Goal: Information Seeking & Learning: Understand process/instructions

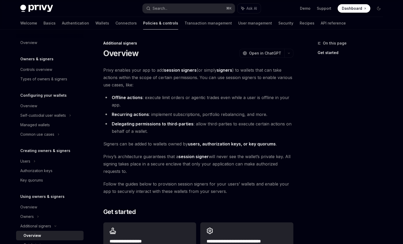
scroll to position [75, 0]
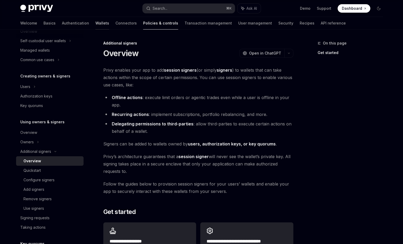
click at [95, 24] on link "Wallets" at bounding box center [102, 23] width 14 height 13
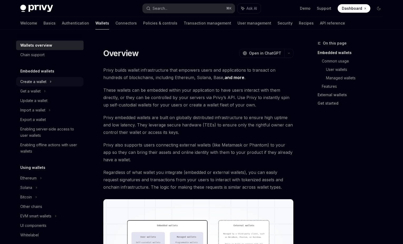
click at [37, 81] on div "Create a wallet" at bounding box center [33, 81] width 26 height 6
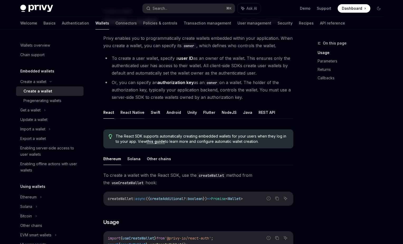
click at [132, 107] on button "React Native" at bounding box center [132, 112] width 24 height 12
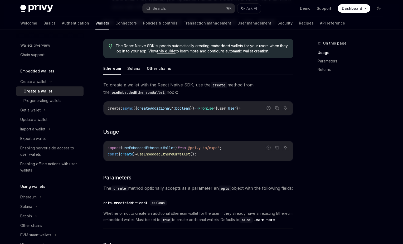
scroll to position [123, 0]
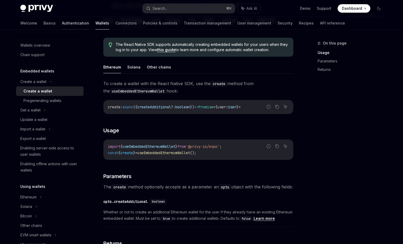
click at [62, 27] on link "Authentication" at bounding box center [75, 23] width 27 height 13
type textarea "*"
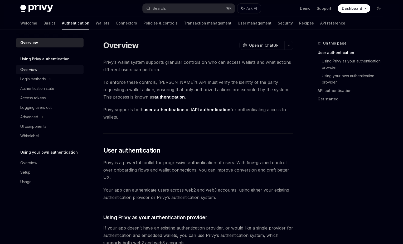
click at [34, 70] on div "Overview" at bounding box center [28, 69] width 17 height 6
click at [37, 80] on div "Login methods" at bounding box center [33, 79] width 26 height 6
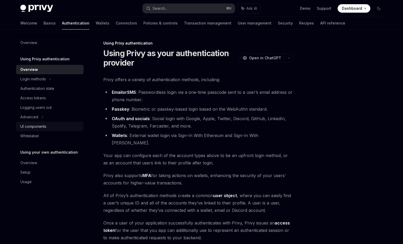
click at [33, 126] on div "UI components" at bounding box center [33, 126] width 26 height 6
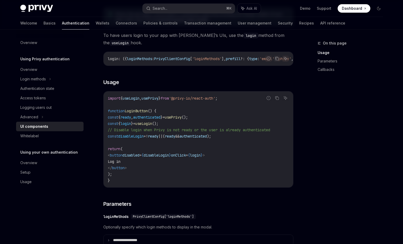
scroll to position [307, 0]
click at [34, 77] on div "Login methods" at bounding box center [33, 79] width 26 height 6
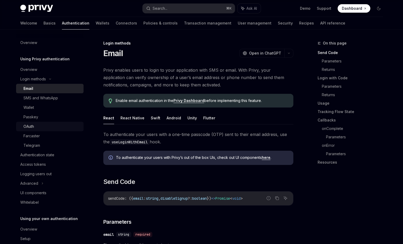
click at [34, 126] on div "OAuth" at bounding box center [51, 126] width 57 height 6
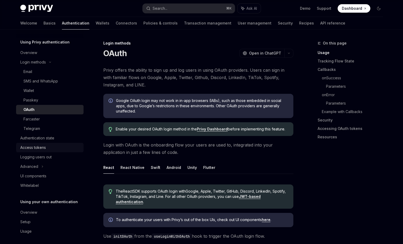
scroll to position [19, 0]
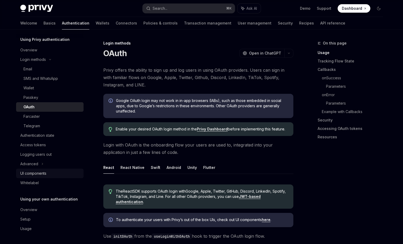
click at [34, 171] on div "UI components" at bounding box center [33, 173] width 26 height 6
type textarea "*"
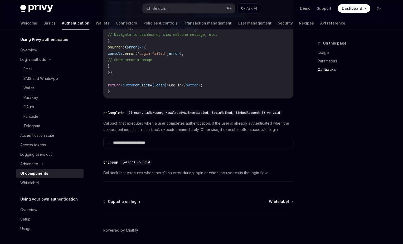
scroll to position [760, 0]
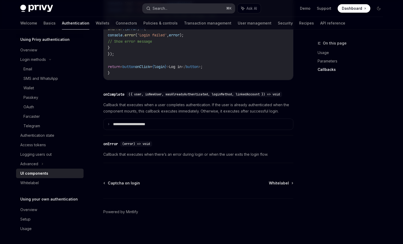
click at [168, 8] on button "Search... ⌘ K" at bounding box center [188, 8] width 92 height 9
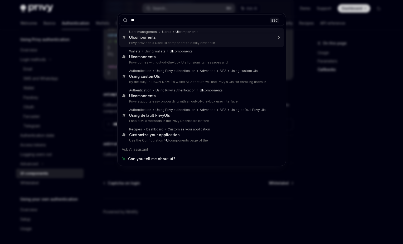
type input "**"
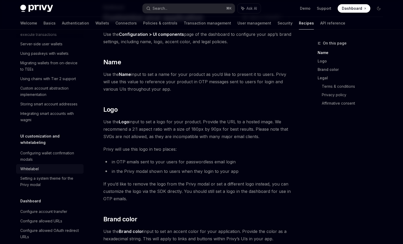
scroll to position [174, 0]
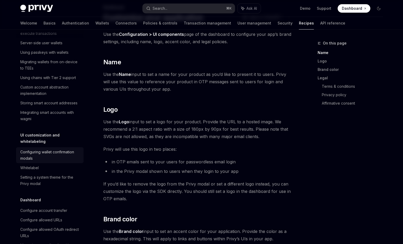
click at [39, 149] on div "Configuring wallet confirmation modals" at bounding box center [50, 155] width 60 height 13
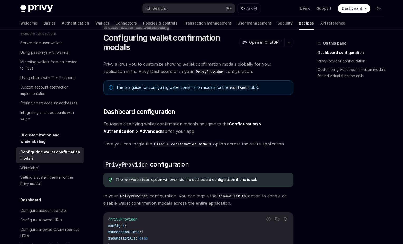
scroll to position [21, 0]
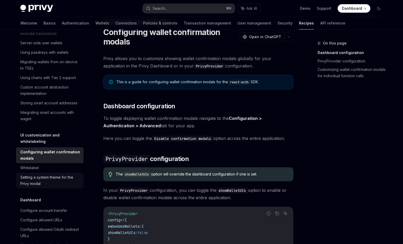
click at [40, 174] on div "Setting a system theme for the Privy modal" at bounding box center [50, 180] width 60 height 13
type textarea "*"
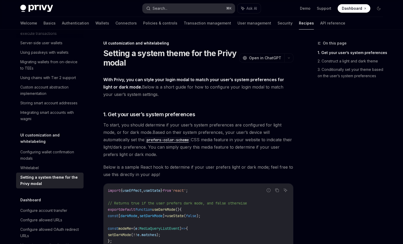
click at [162, 12] on button "Search... ⌘ K" at bounding box center [188, 8] width 92 height 9
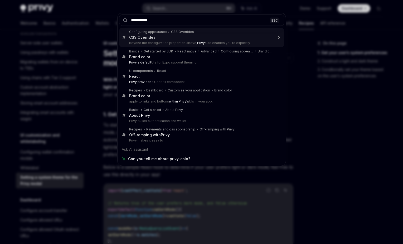
type input "**********"
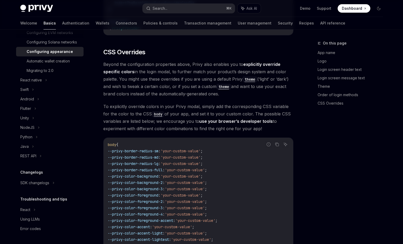
scroll to position [131, 0]
click at [99, 48] on link "​" at bounding box center [98, 52] width 11 height 8
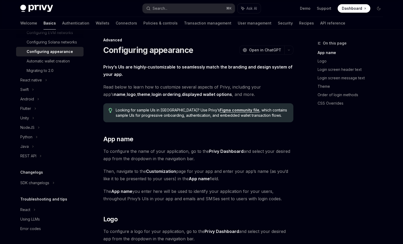
scroll to position [0, 0]
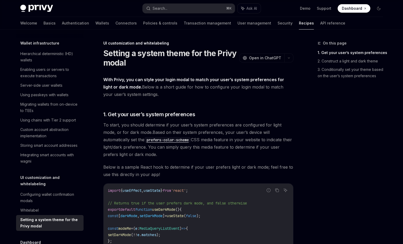
scroll to position [174, 0]
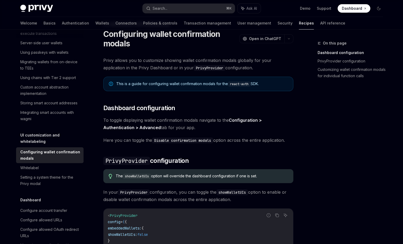
scroll to position [21, 0]
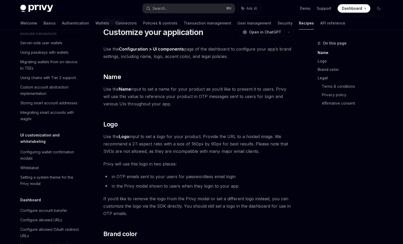
scroll to position [36, 0]
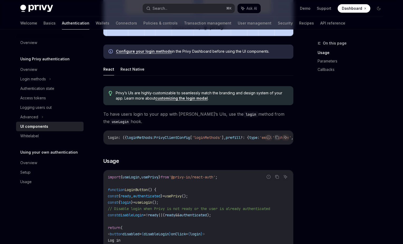
scroll to position [254, 0]
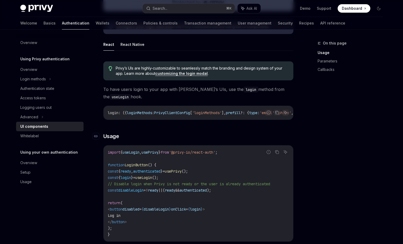
click at [101, 136] on link "​" at bounding box center [98, 135] width 11 height 7
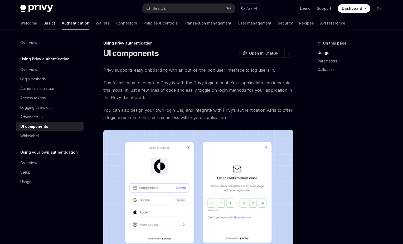
click at [43, 27] on link "Basics" at bounding box center [49, 23] width 12 height 13
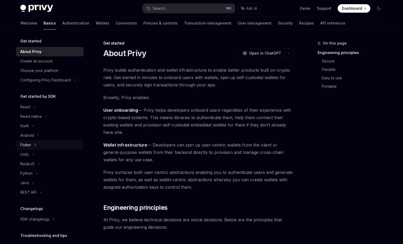
scroll to position [15, 0]
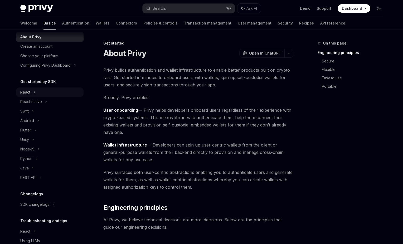
click at [35, 94] on icon at bounding box center [34, 92] width 2 height 6
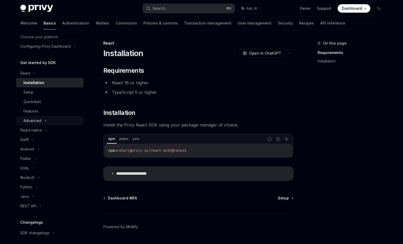
scroll to position [42, 0]
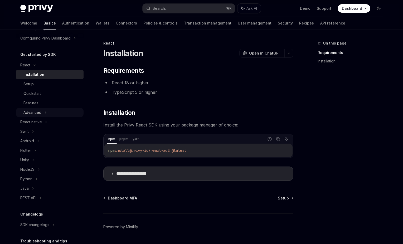
click at [37, 111] on div "Advanced" at bounding box center [32, 112] width 18 height 6
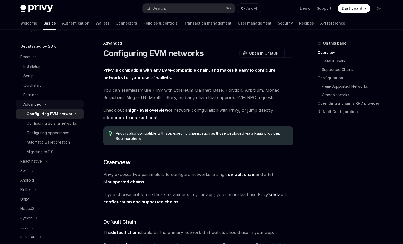
scroll to position [55, 0]
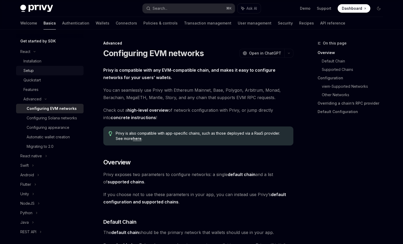
click at [33, 69] on div "Setup" at bounding box center [28, 70] width 10 height 6
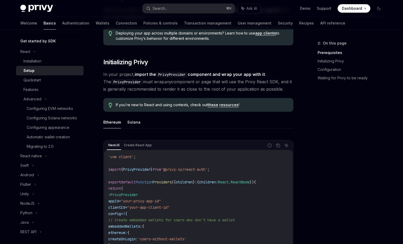
scroll to position [91, 0]
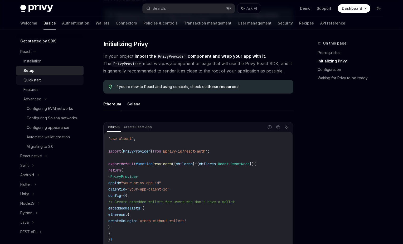
click at [39, 81] on div "Quickstart" at bounding box center [31, 80] width 17 height 6
type textarea "*"
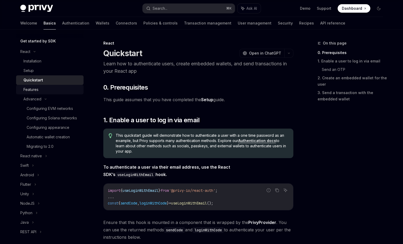
click at [39, 91] on div "Features" at bounding box center [51, 89] width 57 height 6
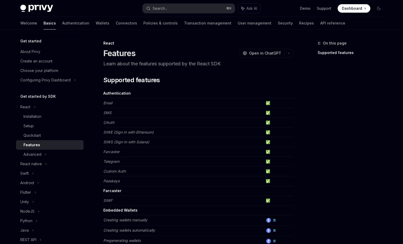
click at [34, 62] on div "Create an account" at bounding box center [36, 61] width 32 height 6
type textarea "*"
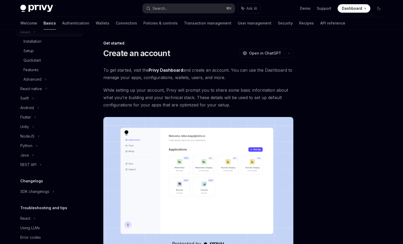
scroll to position [84, 0]
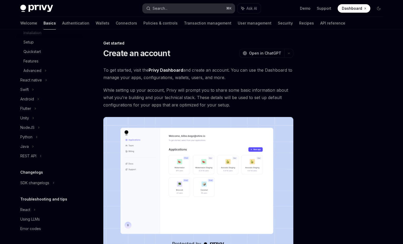
click at [169, 8] on button "Search... ⌘ K" at bounding box center [188, 8] width 92 height 9
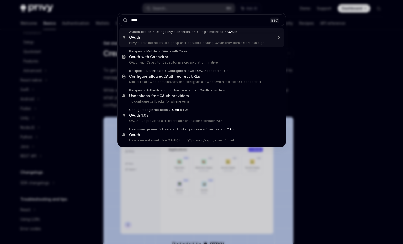
type input "*****"
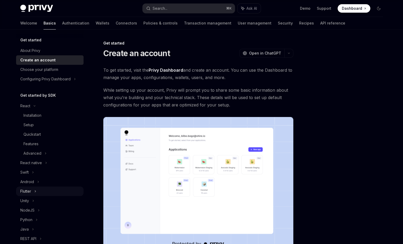
scroll to position [0, 0]
click at [62, 21] on link "Authentication" at bounding box center [75, 23] width 27 height 13
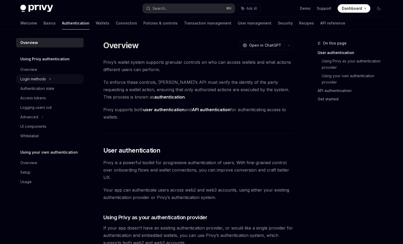
click at [34, 83] on div "Login methods" at bounding box center [49, 78] width 67 height 9
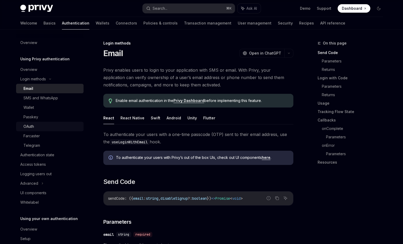
click at [30, 122] on link "OAuth" at bounding box center [49, 126] width 67 height 9
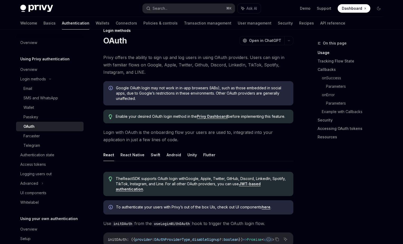
scroll to position [16, 0]
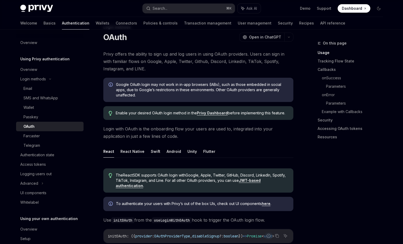
click at [207, 114] on link "Privy Dashboard" at bounding box center [212, 113] width 31 height 5
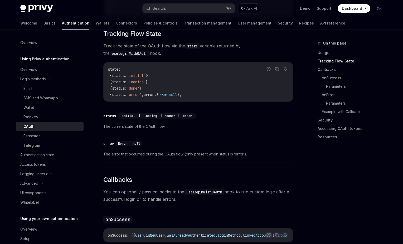
scroll to position [623, 0]
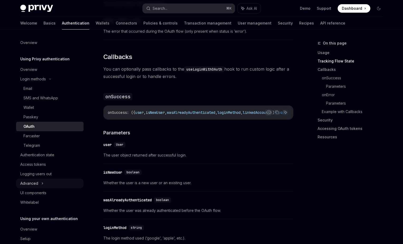
click at [34, 183] on div "Advanced" at bounding box center [29, 183] width 18 height 6
click at [20, 22] on div "Welcome Basics Authentication Wallets Connectors Policies & controls Transactio…" at bounding box center [202, 23] width 388 height 13
click at [43, 24] on link "Basics" at bounding box center [49, 23] width 12 height 13
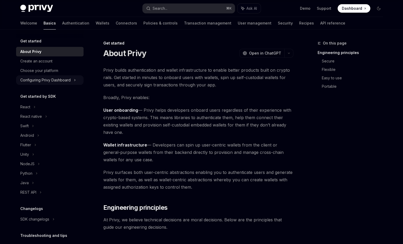
click at [45, 78] on div "Configuring Privy Dashboard" at bounding box center [45, 80] width 50 height 6
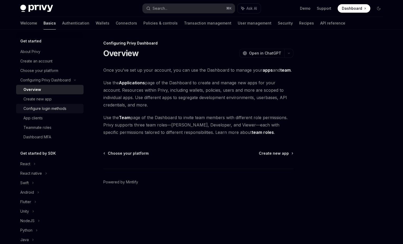
click at [47, 111] on div "Configure login methods" at bounding box center [44, 108] width 43 height 6
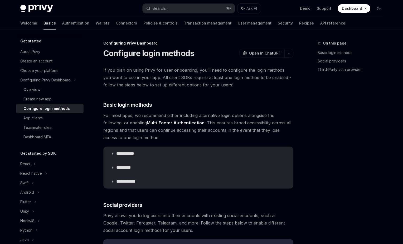
type textarea "*"
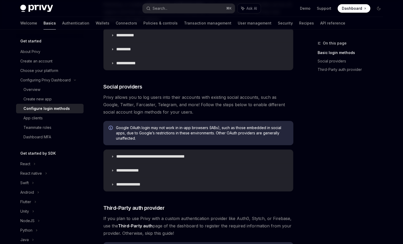
scroll to position [119, 0]
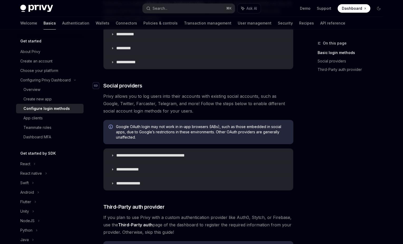
click at [98, 83] on div "Navigate to header" at bounding box center [96, 85] width 6 height 6
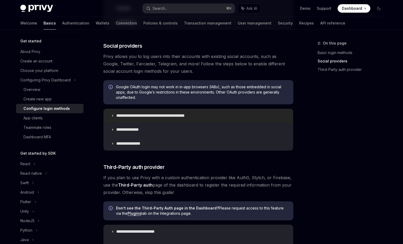
scroll to position [161, 0]
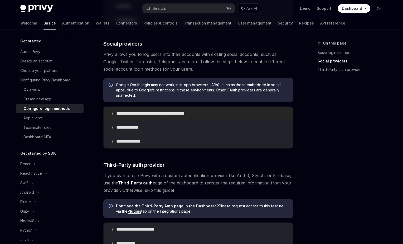
click at [111, 114] on icon at bounding box center [112, 113] width 3 height 3
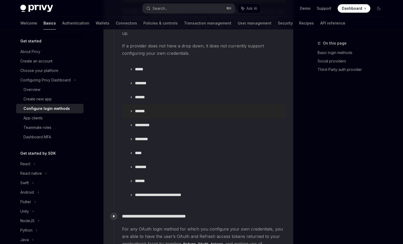
click at [138, 108] on p "******" at bounding box center [142, 110] width 14 height 5
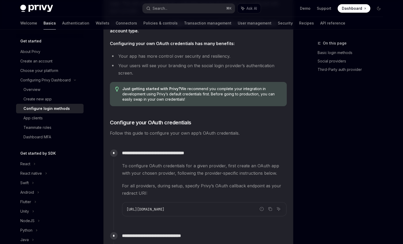
scroll to position [353, 0]
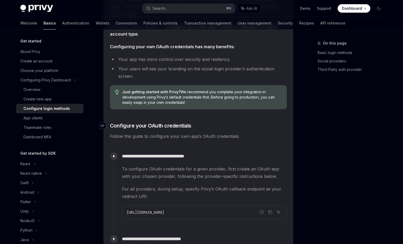
click at [104, 126] on div "Navigate to header" at bounding box center [102, 125] width 6 height 6
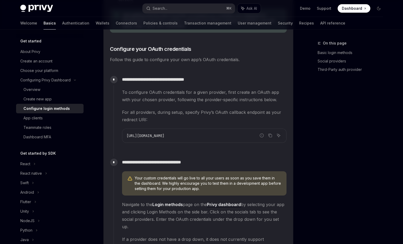
scroll to position [435, 0]
